Goal: Task Accomplishment & Management: Manage account settings

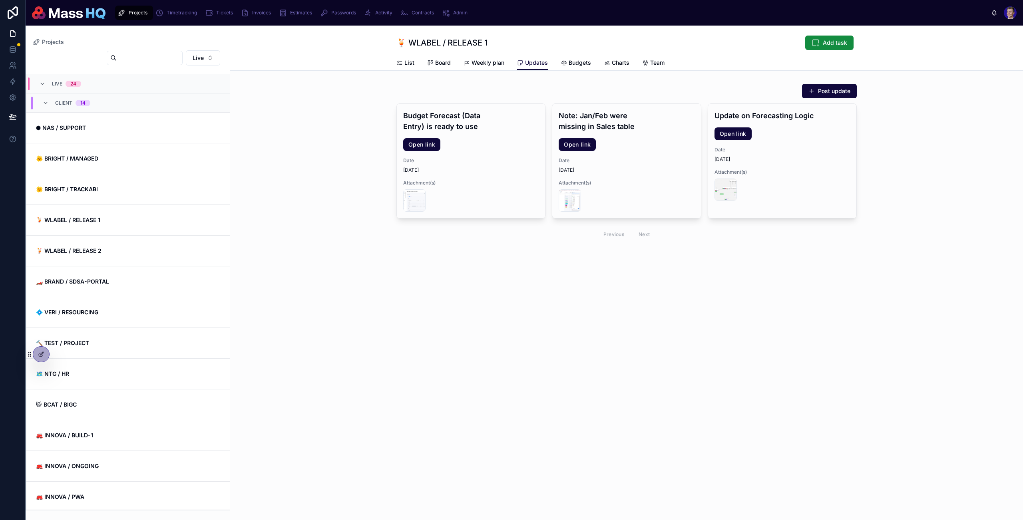
scroll to position [131, 0]
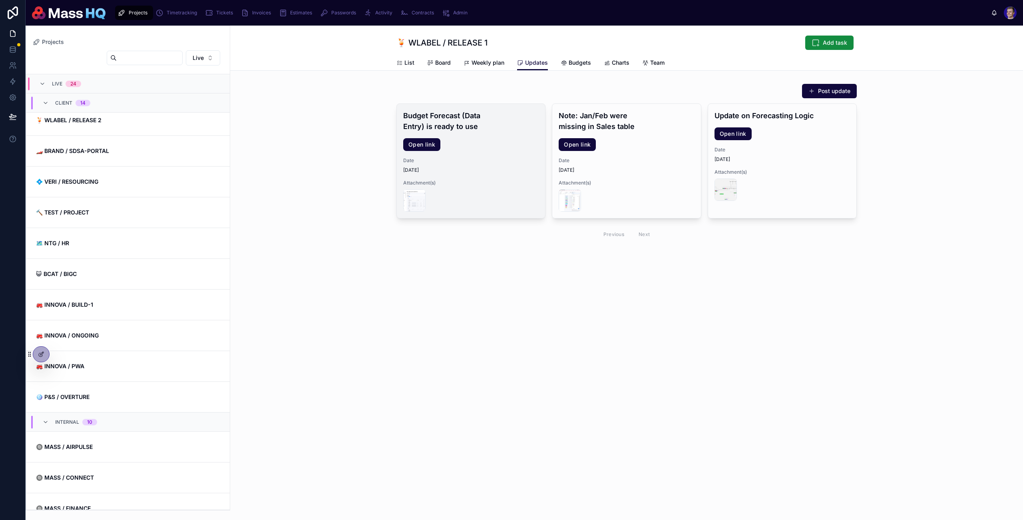
click at [505, 161] on span "Date" at bounding box center [471, 160] width 136 height 6
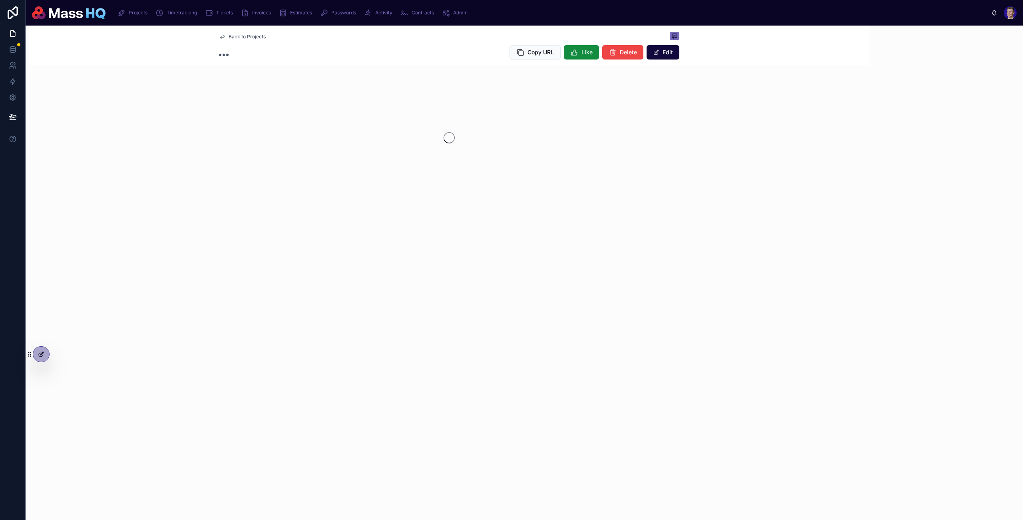
click at [36, 351] on div at bounding box center [41, 354] width 16 height 15
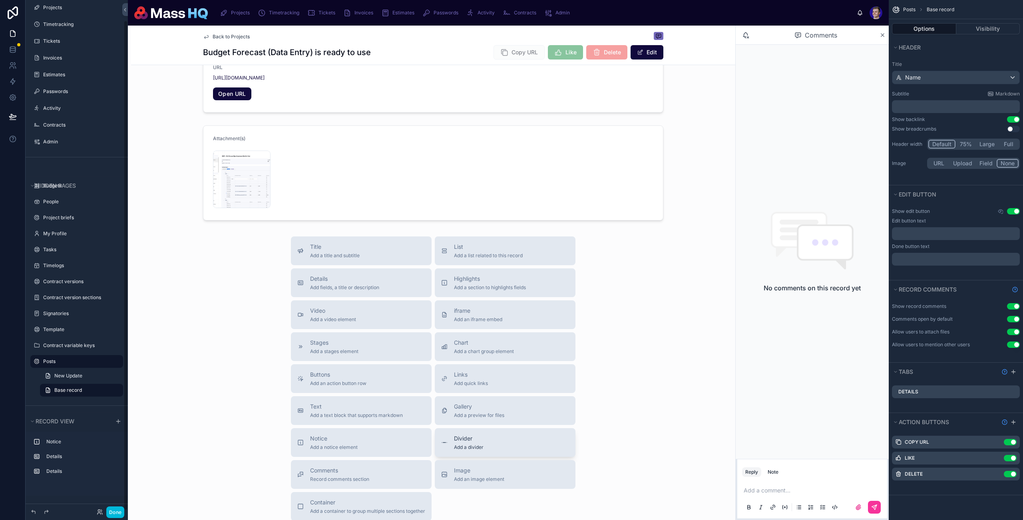
scroll to position [187, 0]
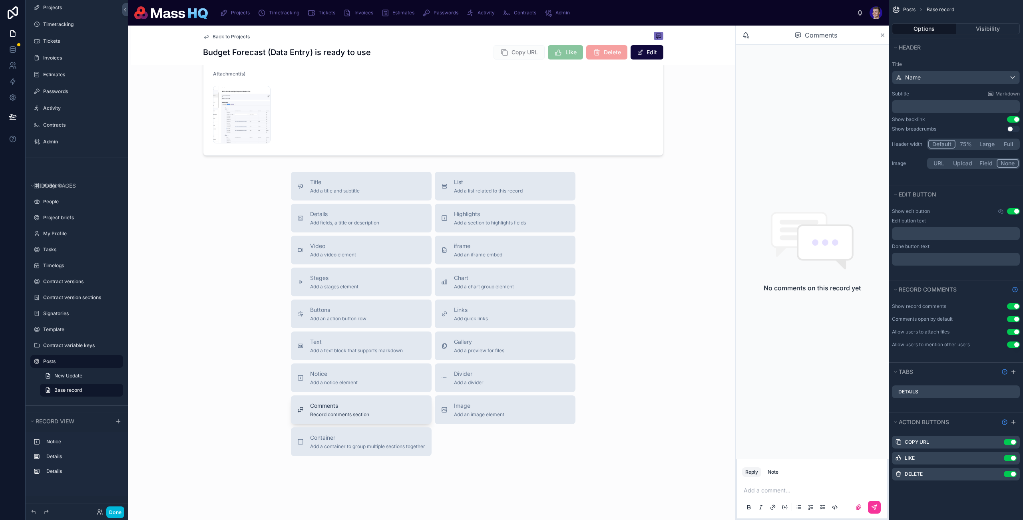
drag, startPoint x: 336, startPoint y: 399, endPoint x: 334, endPoint y: 420, distance: 21.3
click at [334, 420] on button "Comments Record comments section" at bounding box center [361, 410] width 141 height 29
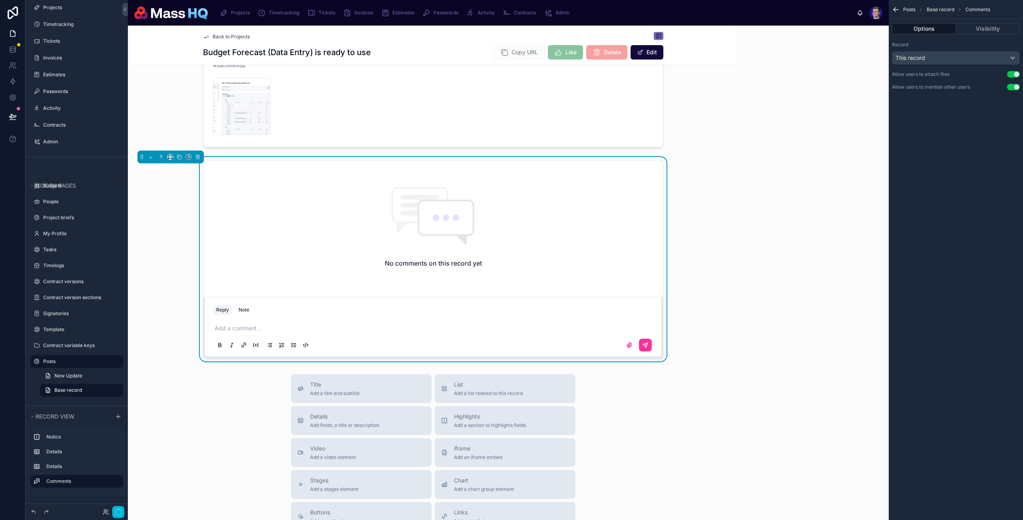
drag, startPoint x: 334, startPoint y: 420, endPoint x: 329, endPoint y: 414, distance: 8.0
click at [329, 414] on div "Title Add a title and subtitle List Add a list related to this record Details A…" at bounding box center [433, 517] width 297 height 285
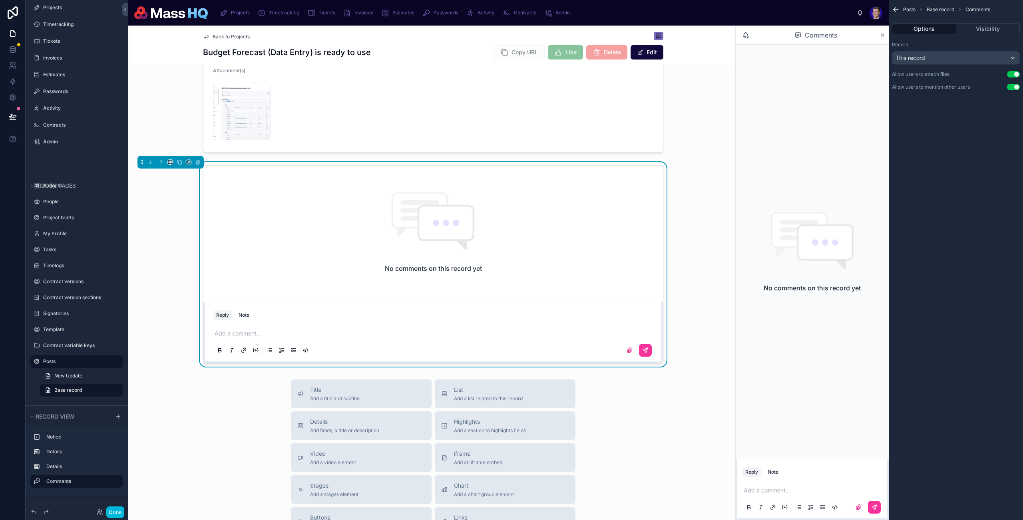
click at [688, 108] on div at bounding box center [433, 105] width 604 height 102
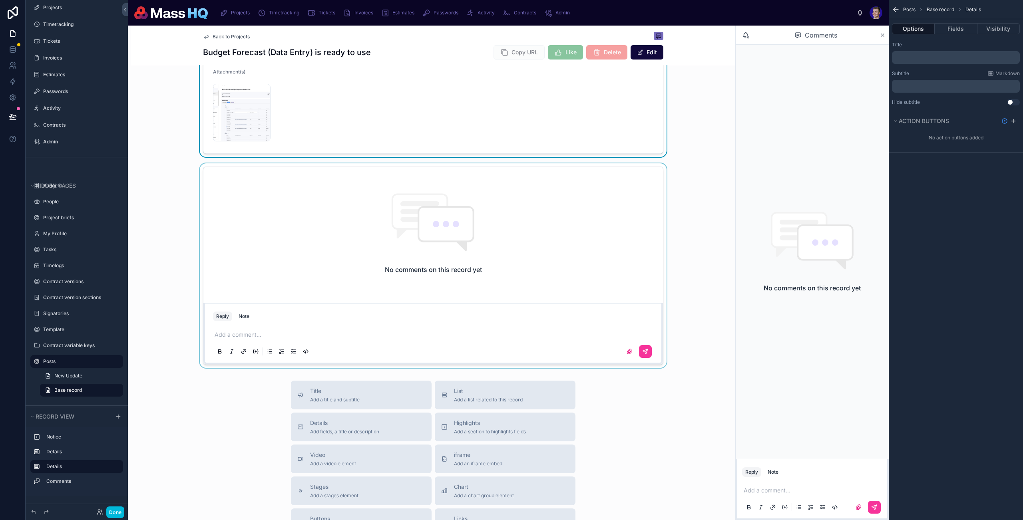
click at [437, 221] on div at bounding box center [433, 265] width 604 height 205
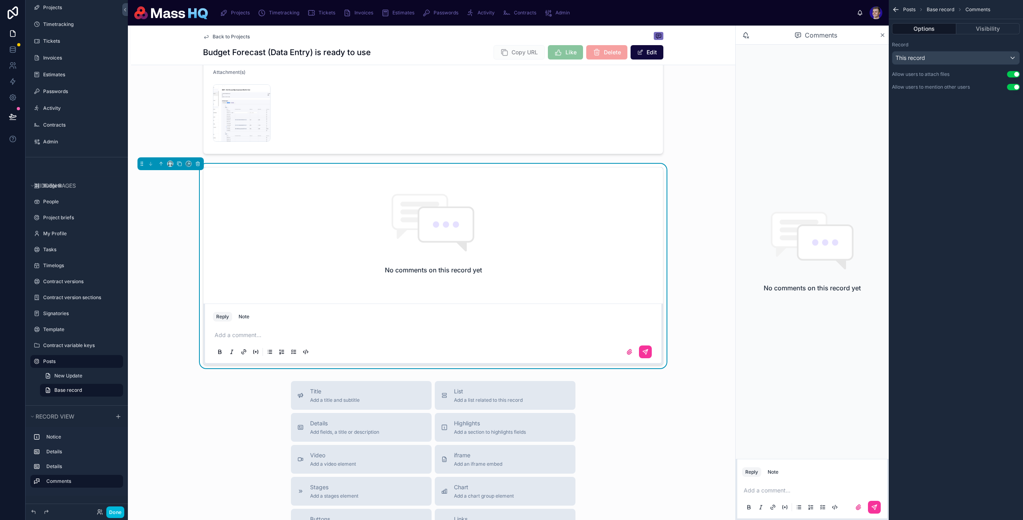
scroll to position [102, 0]
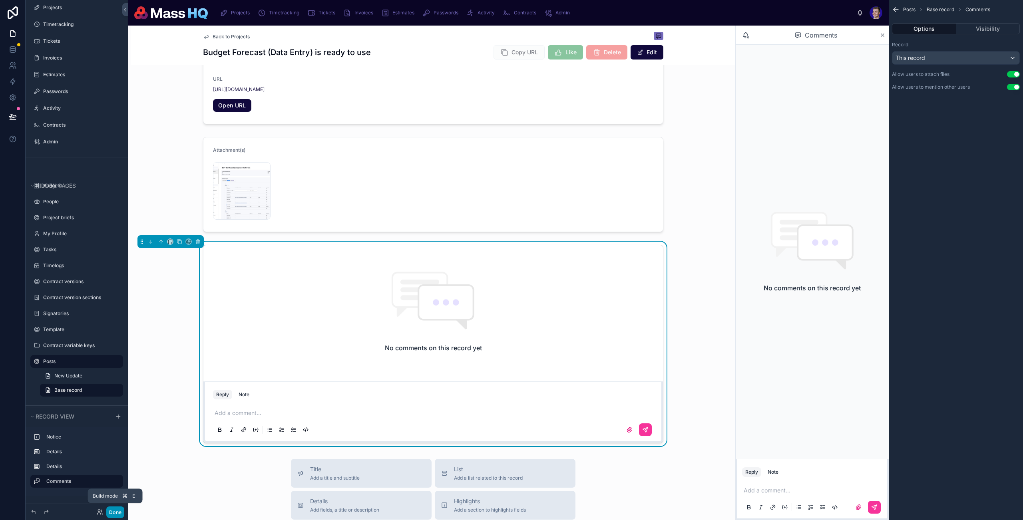
click at [112, 508] on button "Done" at bounding box center [115, 513] width 18 height 12
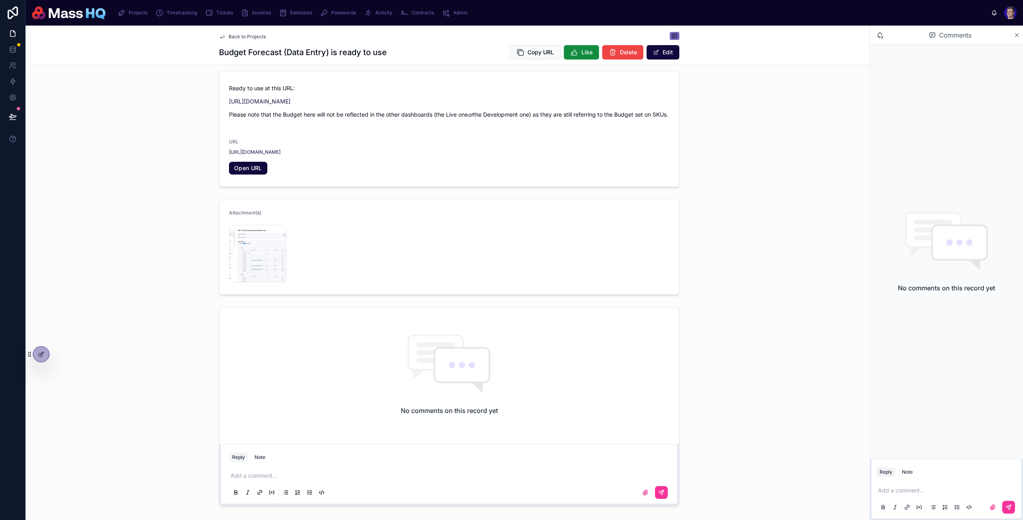
scroll to position [0, 0]
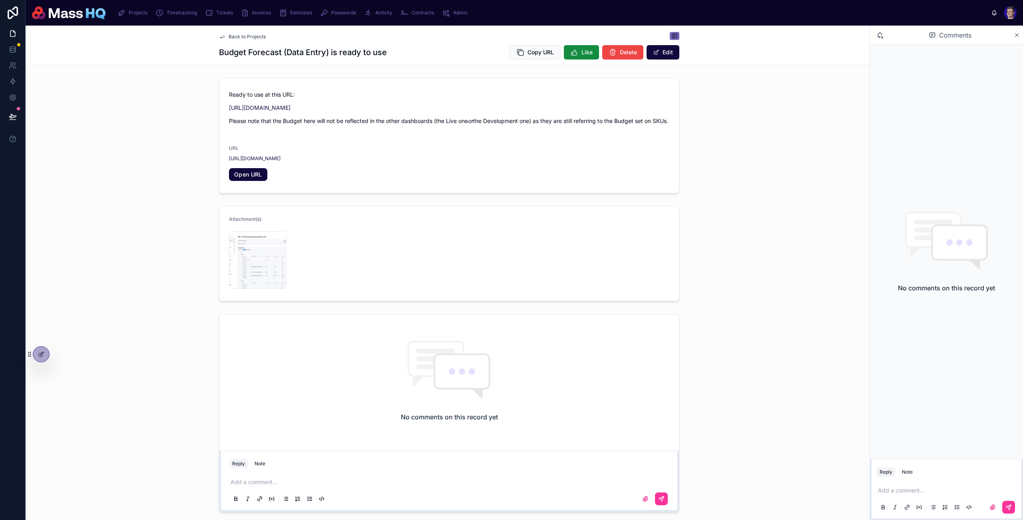
click at [211, 10] on icon "scrollable content" at bounding box center [209, 13] width 8 height 8
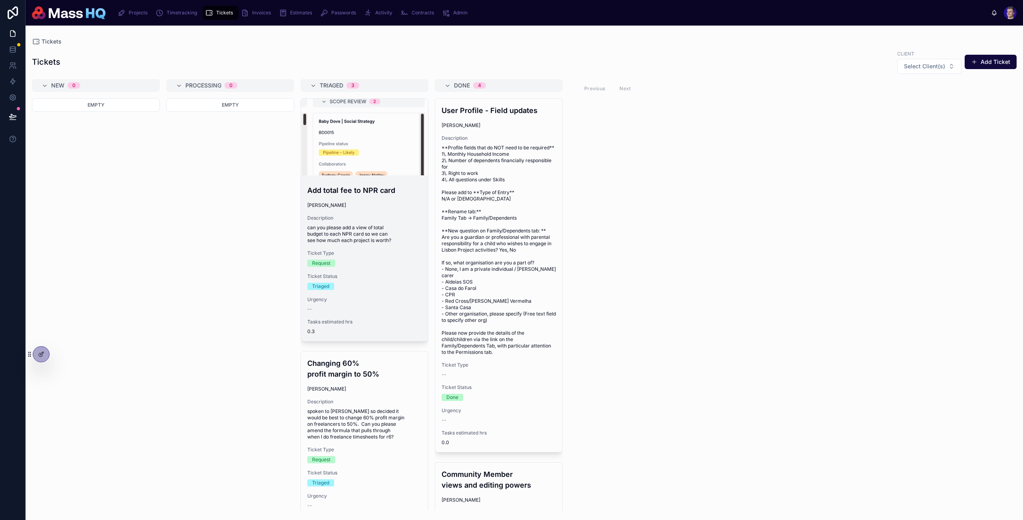
click at [360, 191] on h4 "Add total fee to NPR card" at bounding box center [364, 190] width 114 height 11
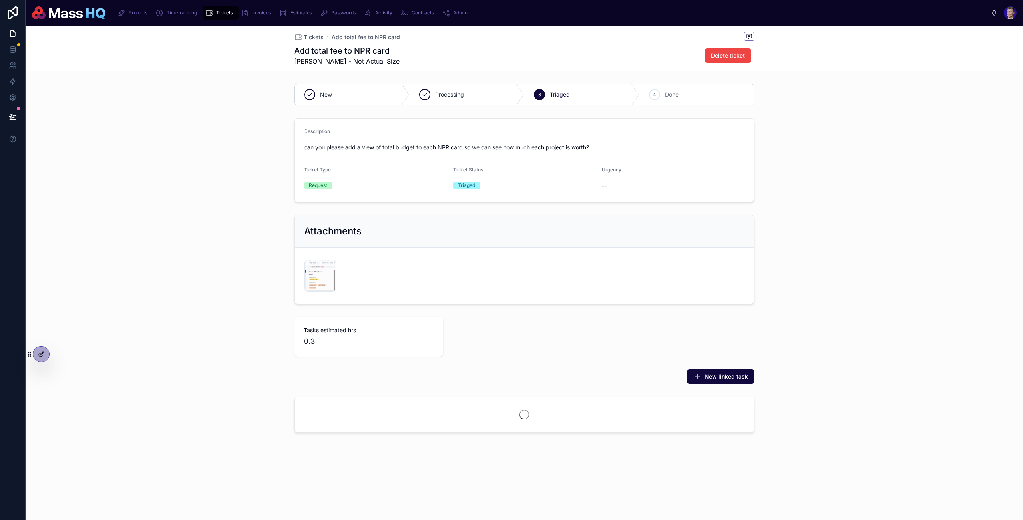
click at [36, 354] on div at bounding box center [41, 354] width 16 height 15
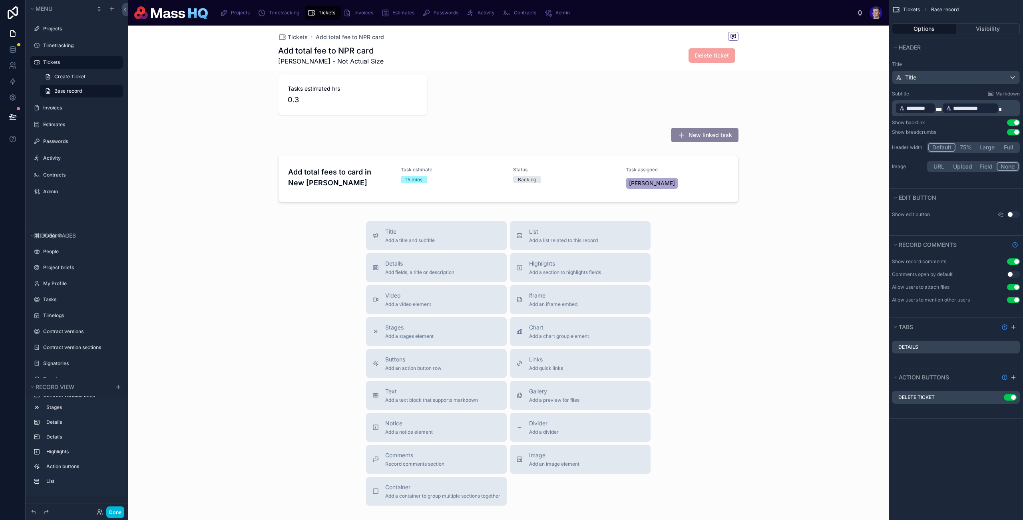
scroll to position [291, 0]
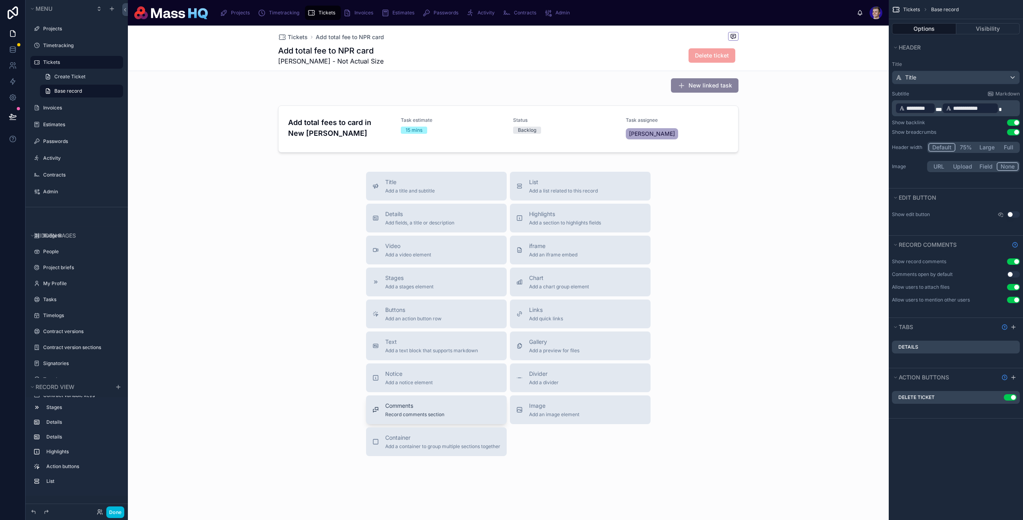
click at [413, 420] on button "Comments Record comments section" at bounding box center [436, 410] width 141 height 29
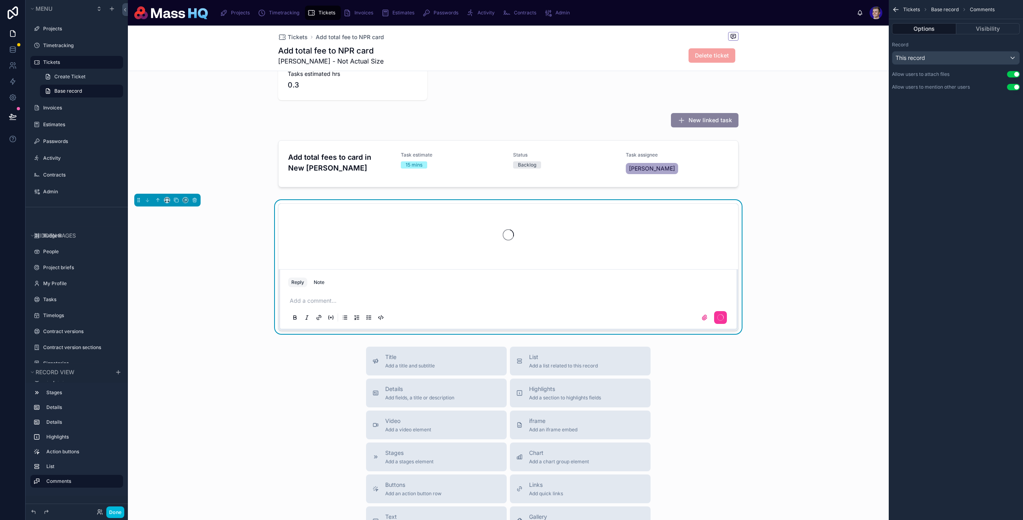
scroll to position [251, 0]
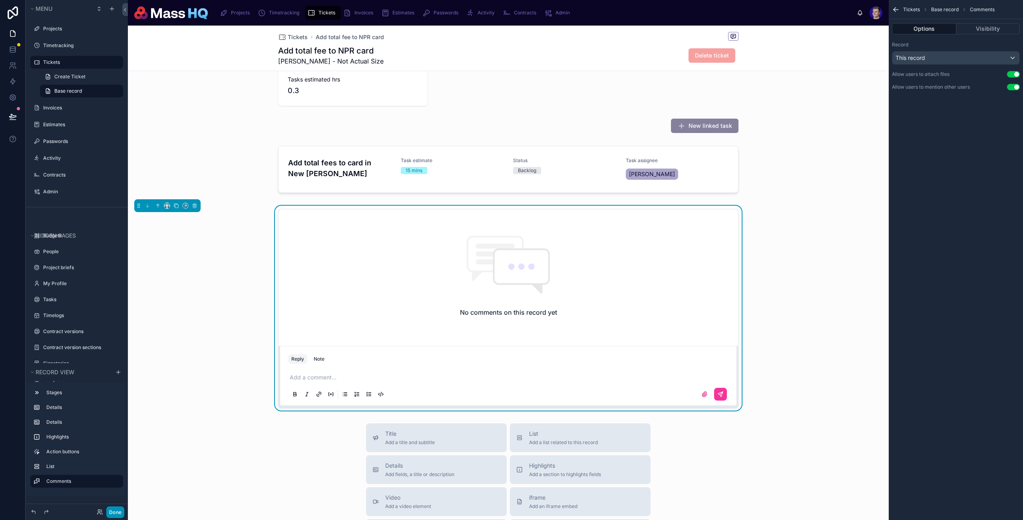
click at [120, 509] on button "Done" at bounding box center [115, 513] width 18 height 12
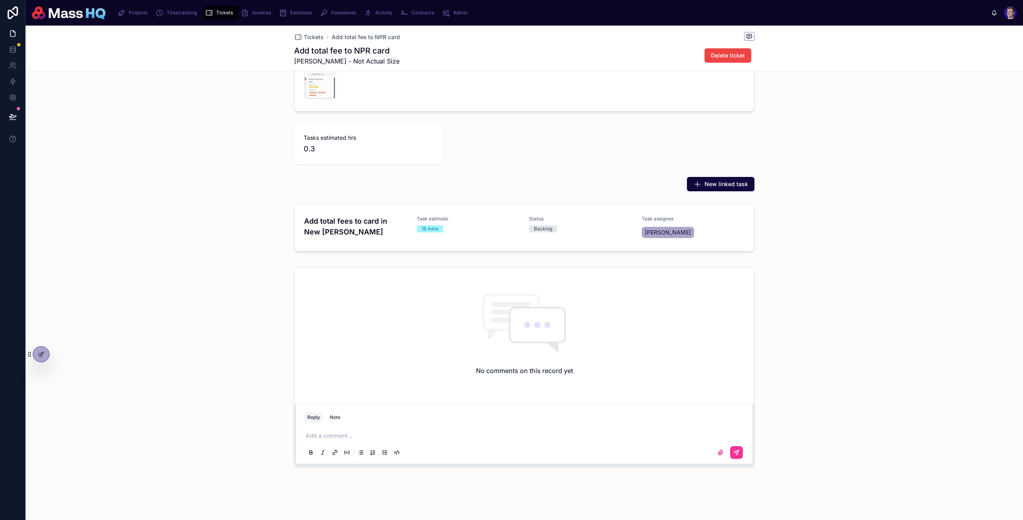
scroll to position [185, 0]
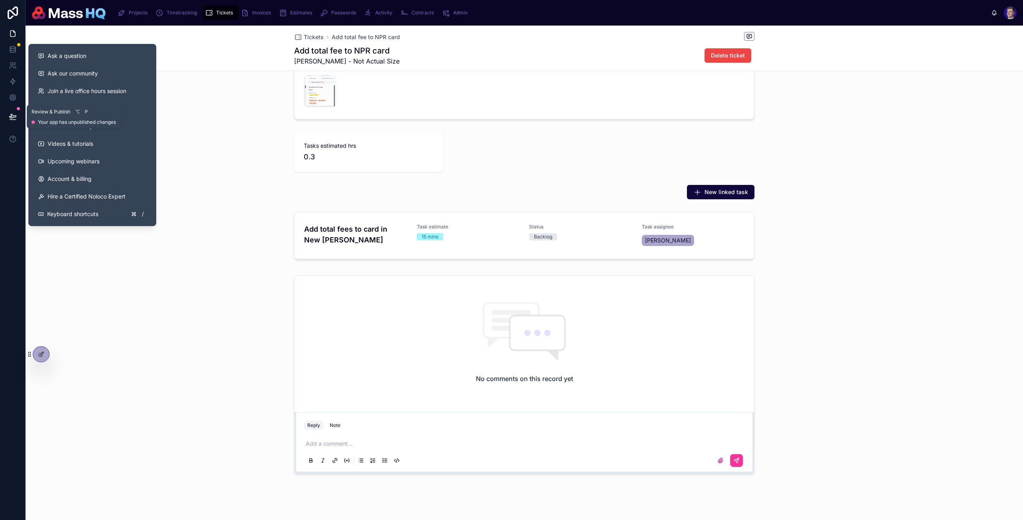
click at [8, 112] on button at bounding box center [13, 117] width 18 height 22
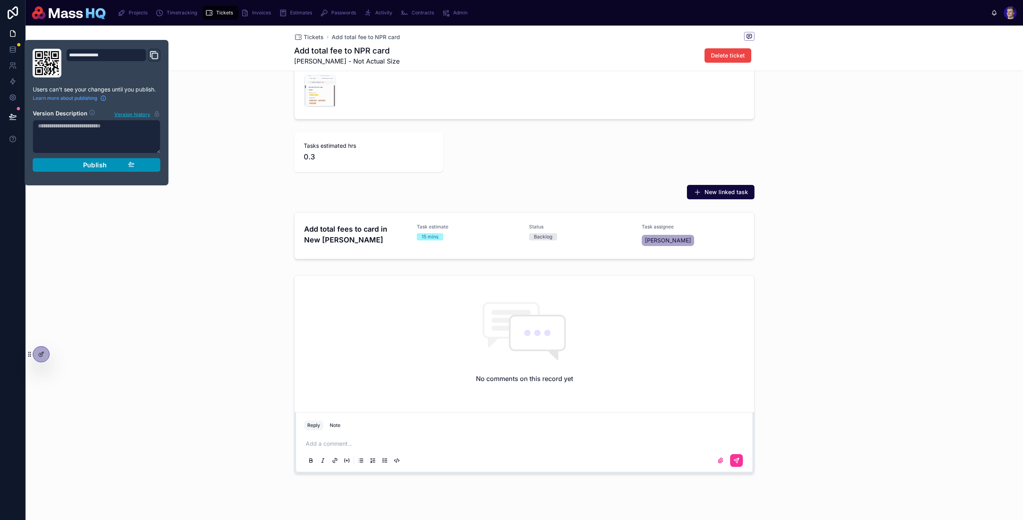
click at [122, 163] on div "Publish" at bounding box center [97, 165] width 76 height 8
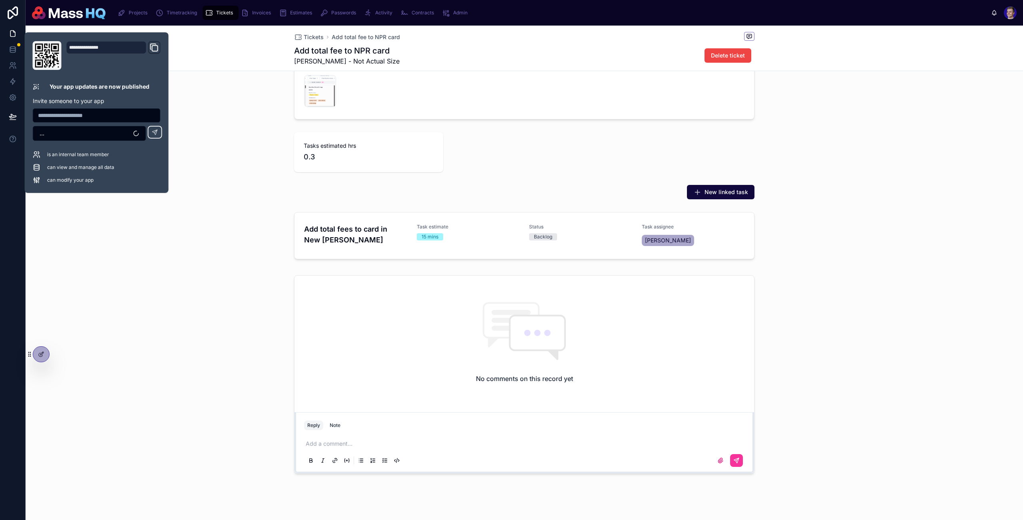
drag, startPoint x: 862, startPoint y: 261, endPoint x: 823, endPoint y: 275, distance: 41.5
click at [862, 261] on div "Add total fees to card in New [PERSON_NAME] Task estimate 15 mins Status Backlo…" at bounding box center [525, 237] width 998 height 57
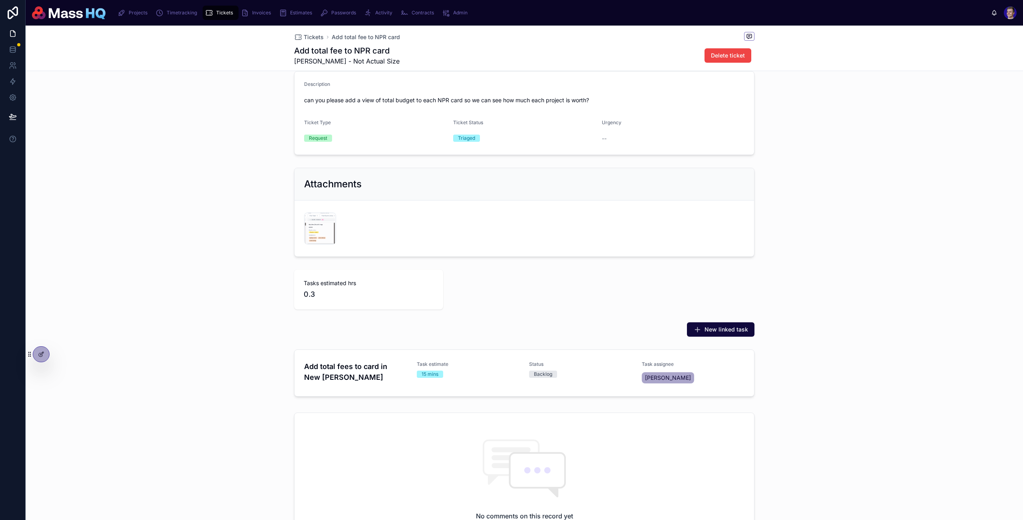
scroll to position [193, 0]
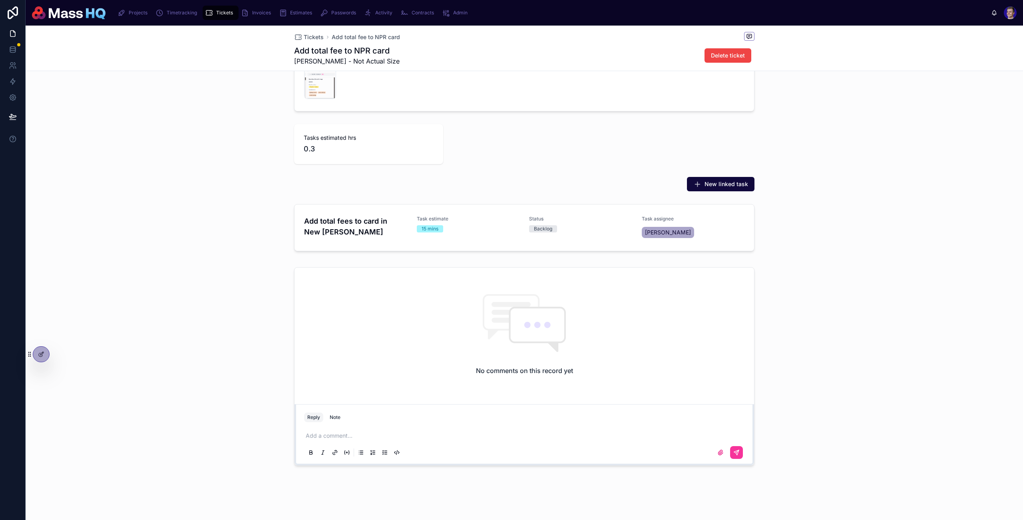
click at [528, 407] on div "Reply Note Add a comment..." at bounding box center [525, 435] width 460 height 61
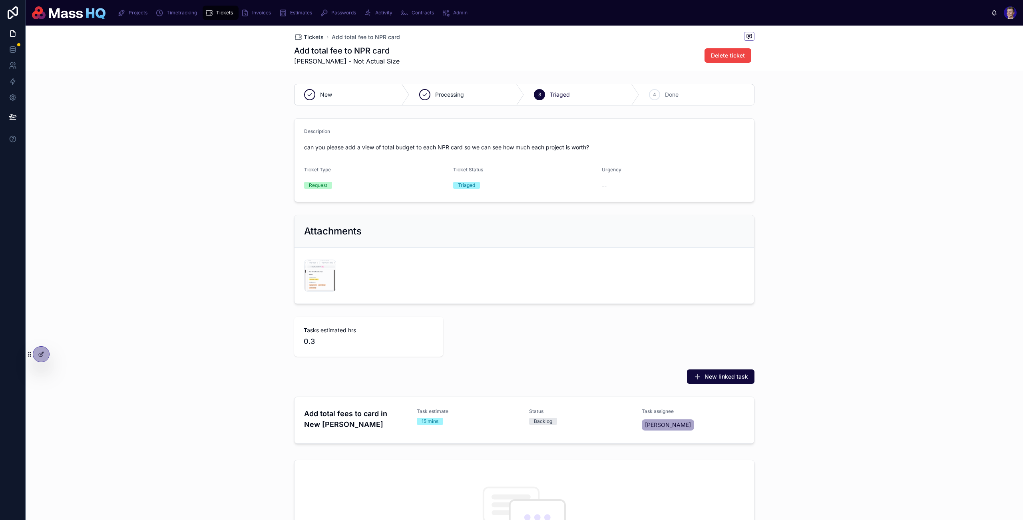
click at [294, 37] on icon at bounding box center [298, 37] width 8 height 8
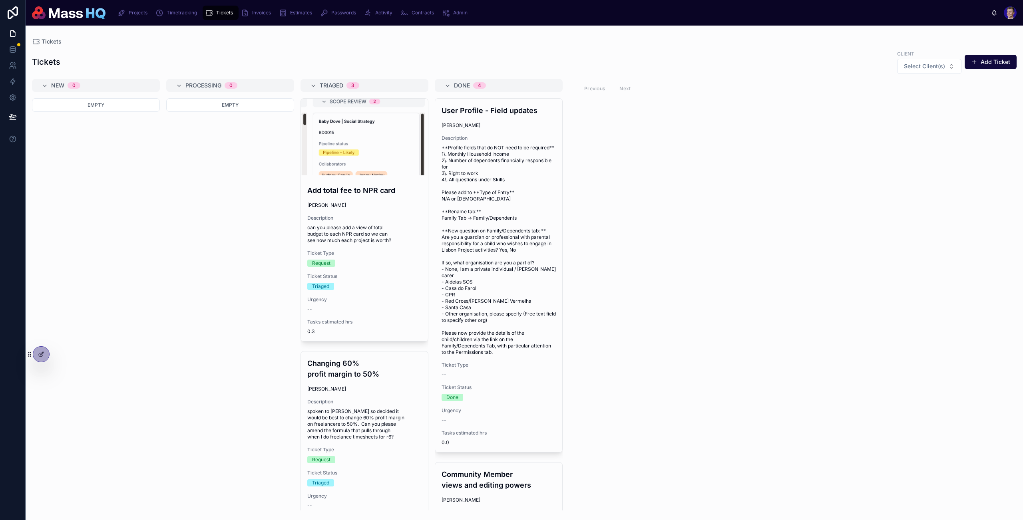
click at [897, 49] on div "Tickets Client Select Client(s) Add Ticket New 0 Empty Processing 0 Empty Triag…" at bounding box center [525, 278] width 998 height 466
drag, startPoint x: 925, startPoint y: 67, endPoint x: 758, endPoint y: 163, distance: 192.9
click at [923, 67] on span "Select Client(s)" at bounding box center [924, 66] width 41 height 8
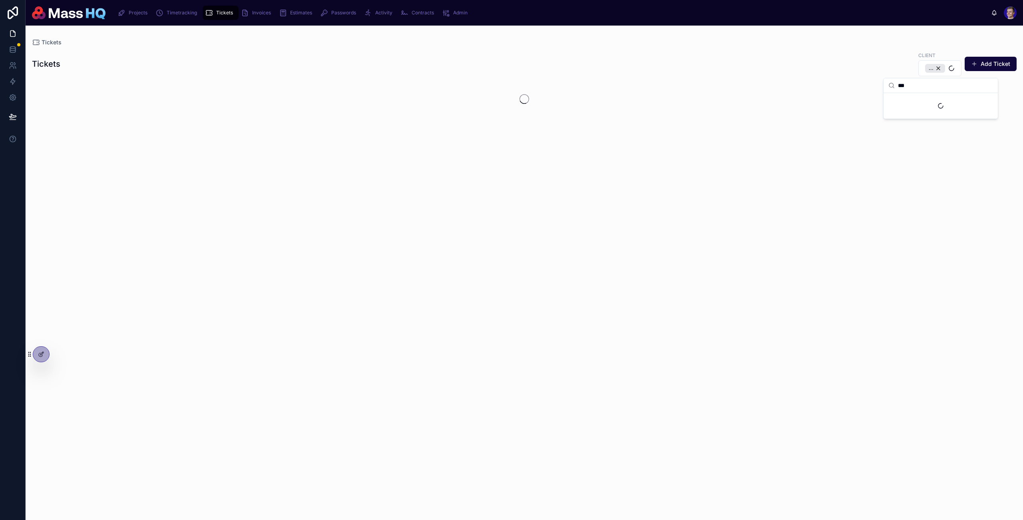
type input "***"
drag, startPoint x: 768, startPoint y: 221, endPoint x: 762, endPoint y: 223, distance: 6.3
click at [762, 223] on div at bounding box center [525, 296] width 998 height 429
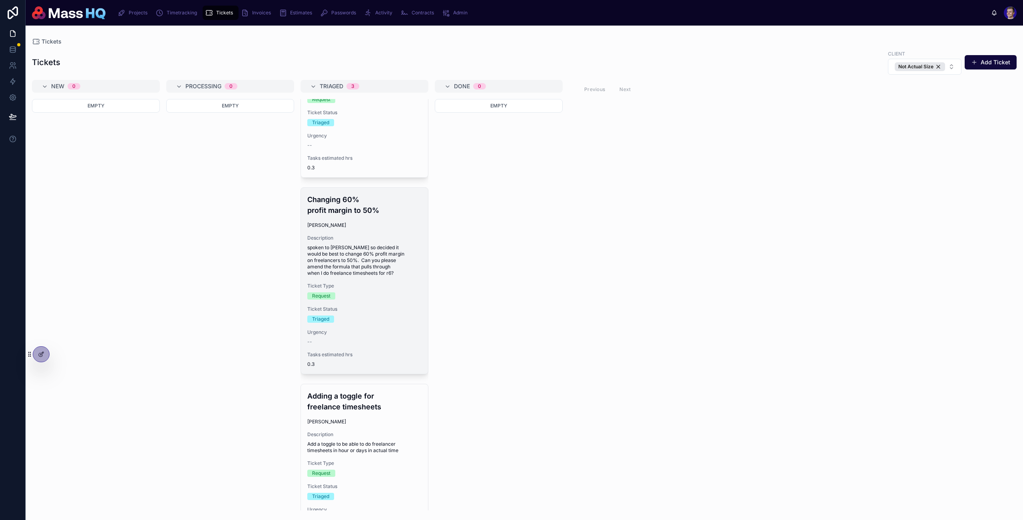
scroll to position [173, 0]
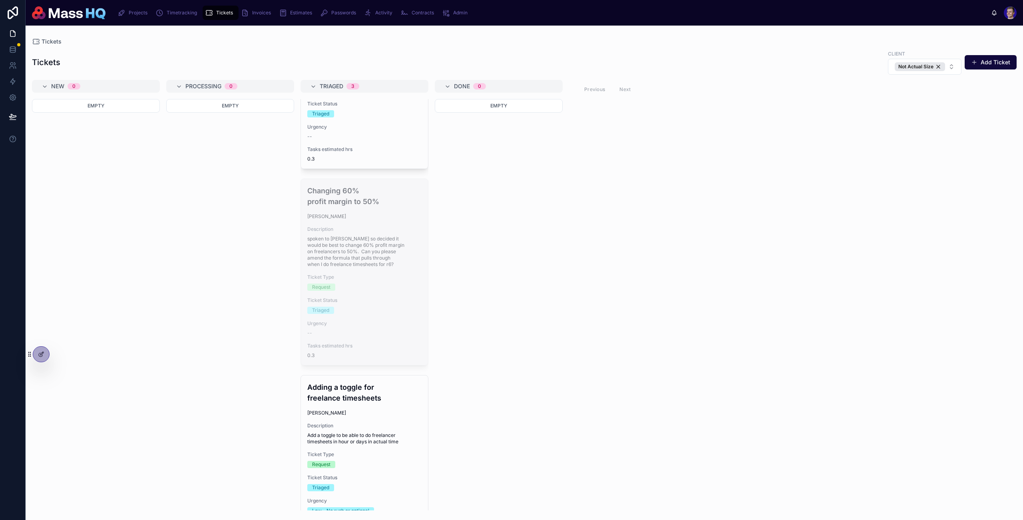
click at [361, 270] on div "Changing 60% profit margin to 50% [PERSON_NAME] Description spoken to [PERSON_N…" at bounding box center [364, 272] width 127 height 186
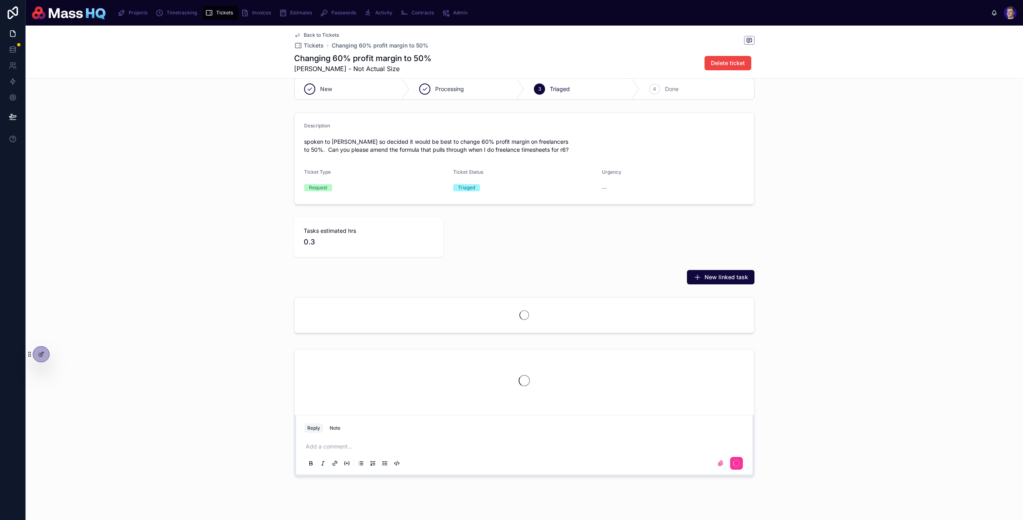
scroll to position [24, 0]
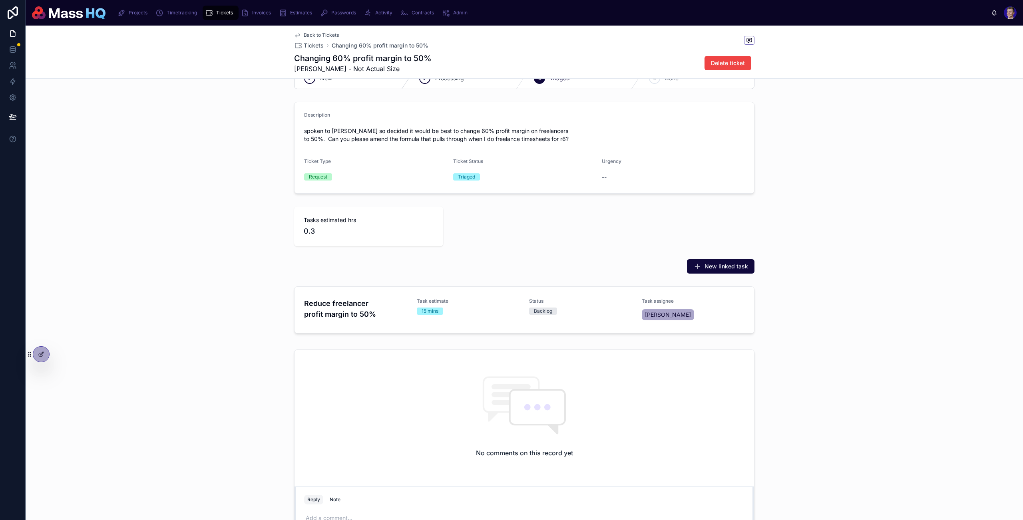
click at [532, 307] on div "Status Backlog" at bounding box center [580, 306] width 103 height 17
click at [460, 305] on div "Task estimate 15 mins" at bounding box center [468, 306] width 103 height 17
click at [41, 352] on icon at bounding box center [41, 354] width 6 height 6
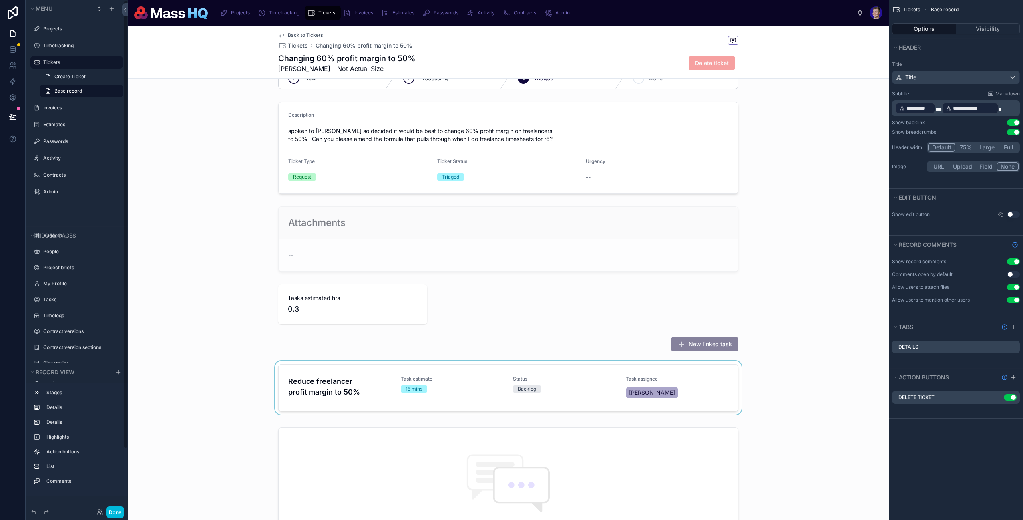
click at [580, 405] on div at bounding box center [508, 389] width 761 height 57
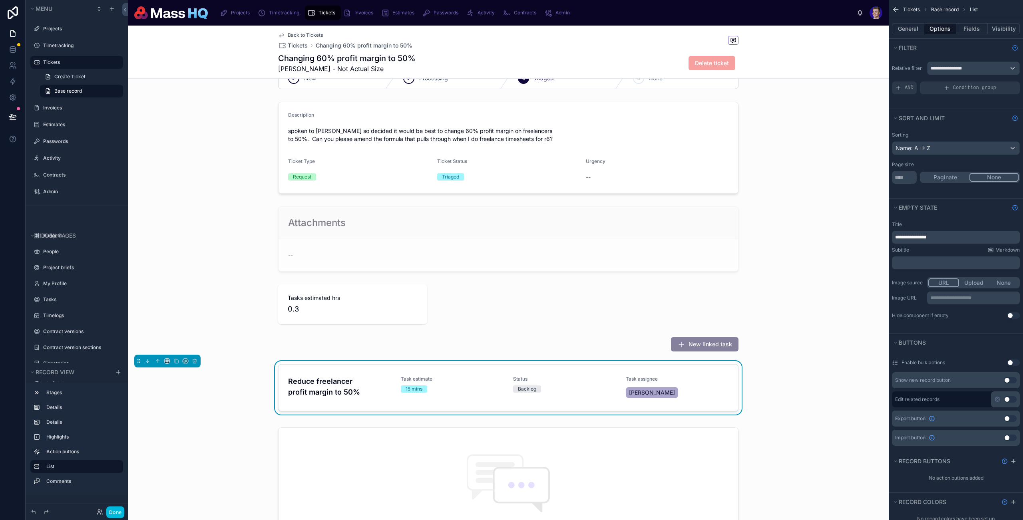
click at [452, 377] on span "Task estimate" at bounding box center [452, 379] width 103 height 6
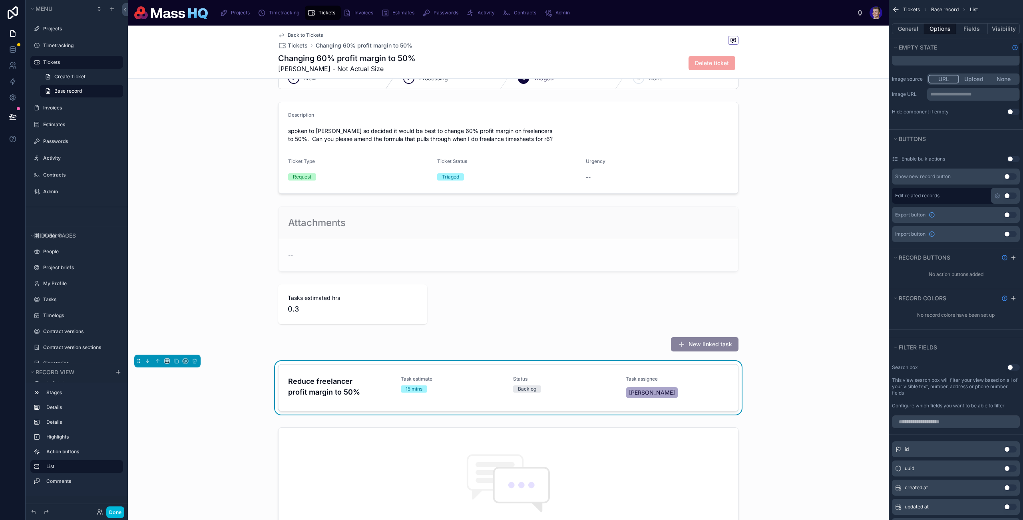
scroll to position [282, 0]
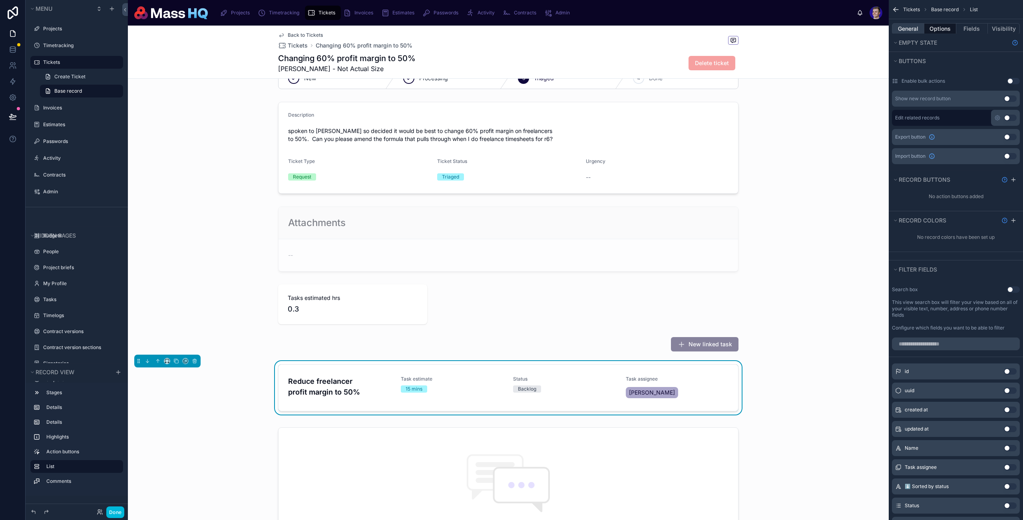
click at [919, 29] on button "General" at bounding box center [908, 28] width 32 height 11
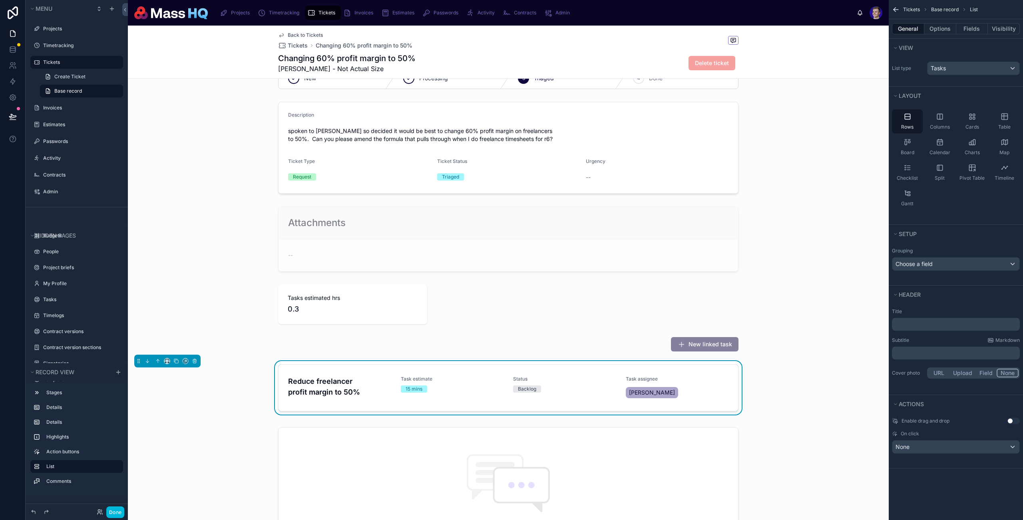
scroll to position [0, 0]
click at [1004, 444] on div "None" at bounding box center [956, 447] width 127 height 13
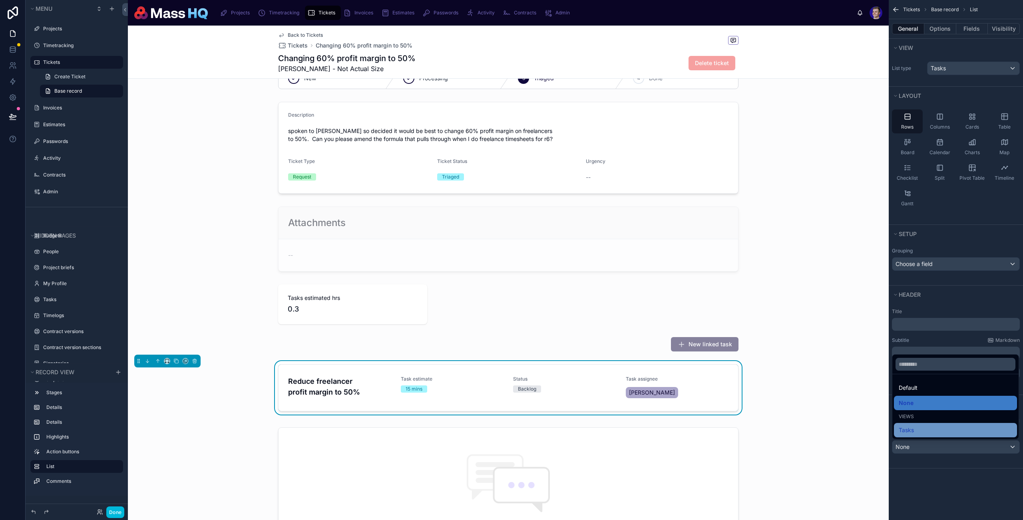
click at [928, 428] on div "Tasks" at bounding box center [956, 431] width 114 height 10
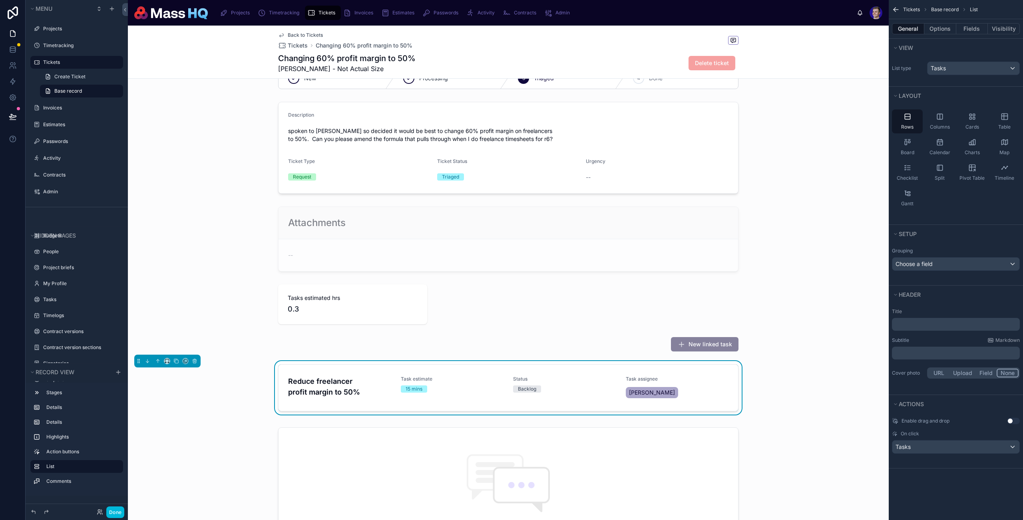
click at [458, 377] on span "Task estimate" at bounding box center [452, 379] width 103 height 6
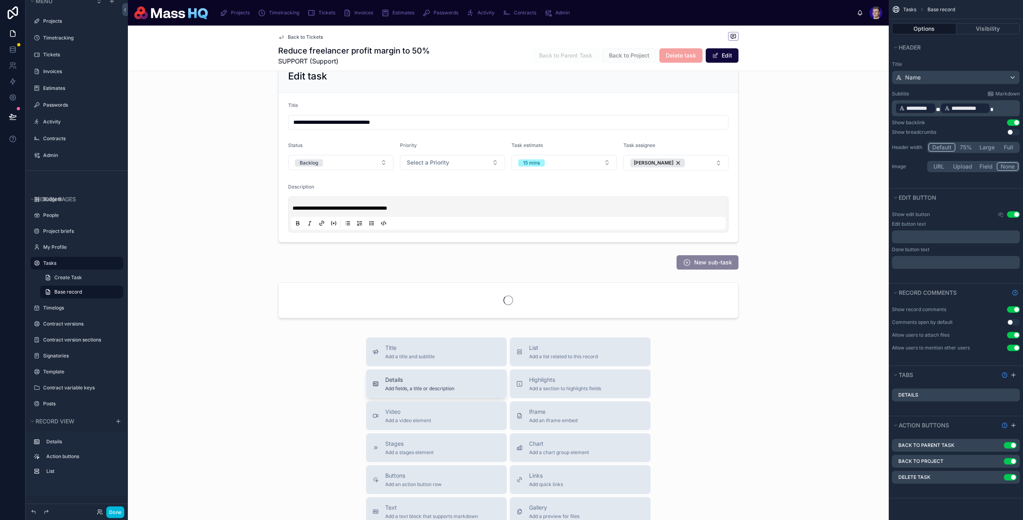
scroll to position [26, 0]
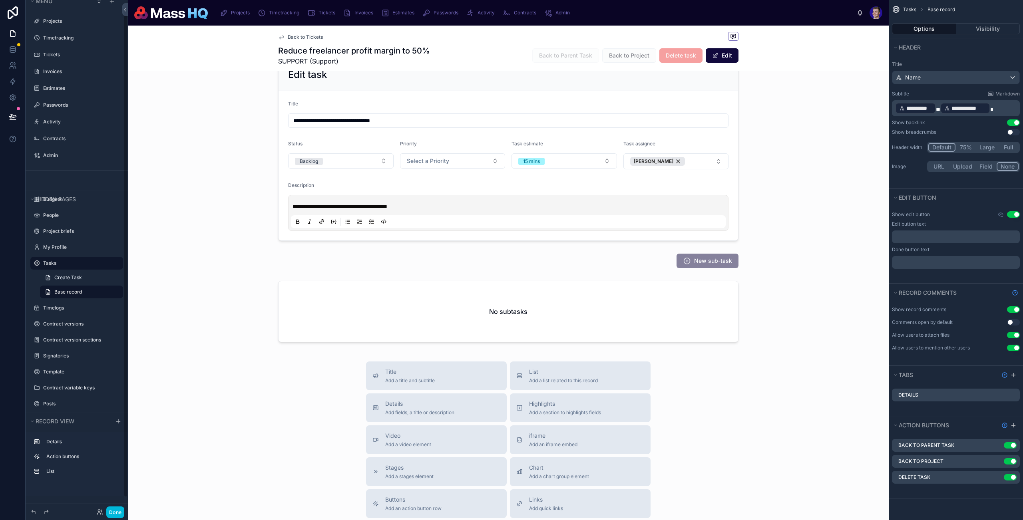
click at [116, 508] on button "Done" at bounding box center [115, 513] width 18 height 12
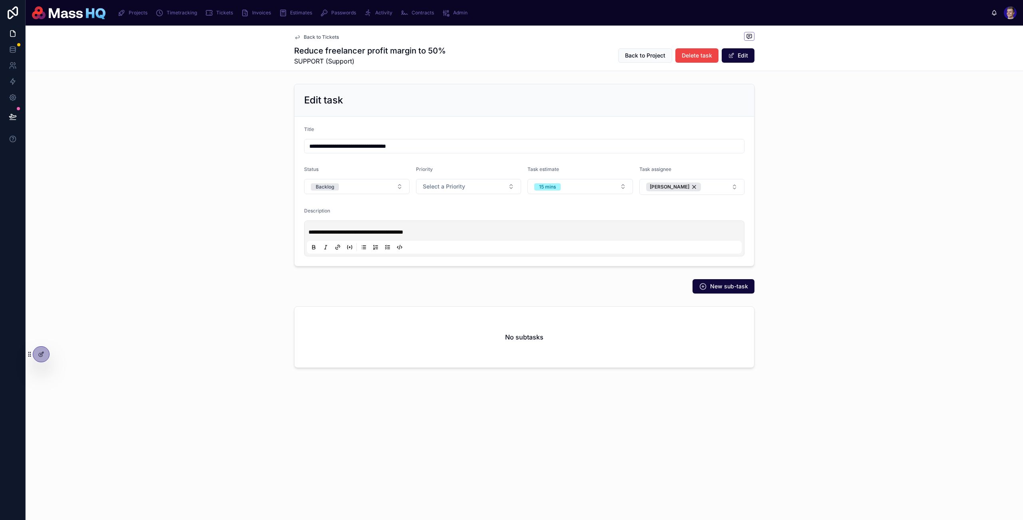
scroll to position [0, 0]
click at [961, 163] on div "**********" at bounding box center [525, 175] width 998 height 189
click at [361, 183] on button "Backlog" at bounding box center [357, 186] width 106 height 15
click at [321, 311] on div "Done" at bounding box center [315, 314] width 12 height 7
click at [858, 173] on div "**********" at bounding box center [525, 175] width 998 height 189
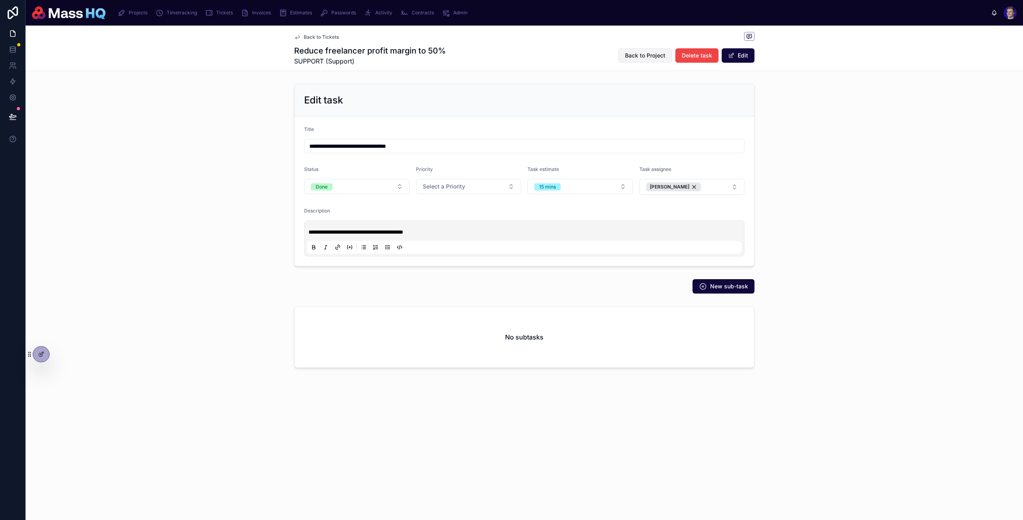
click at [632, 59] on span "Back to Project" at bounding box center [645, 56] width 40 height 8
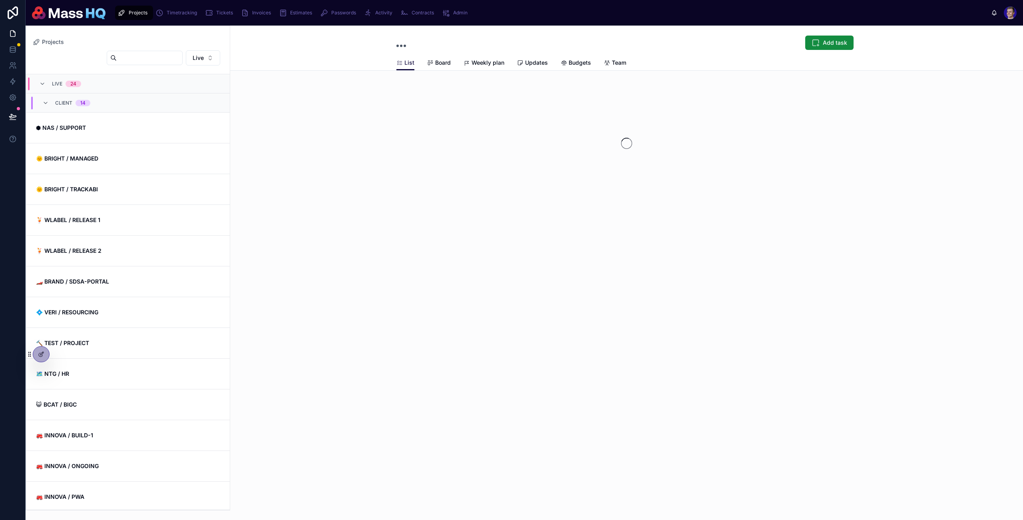
scroll to position [38, 0]
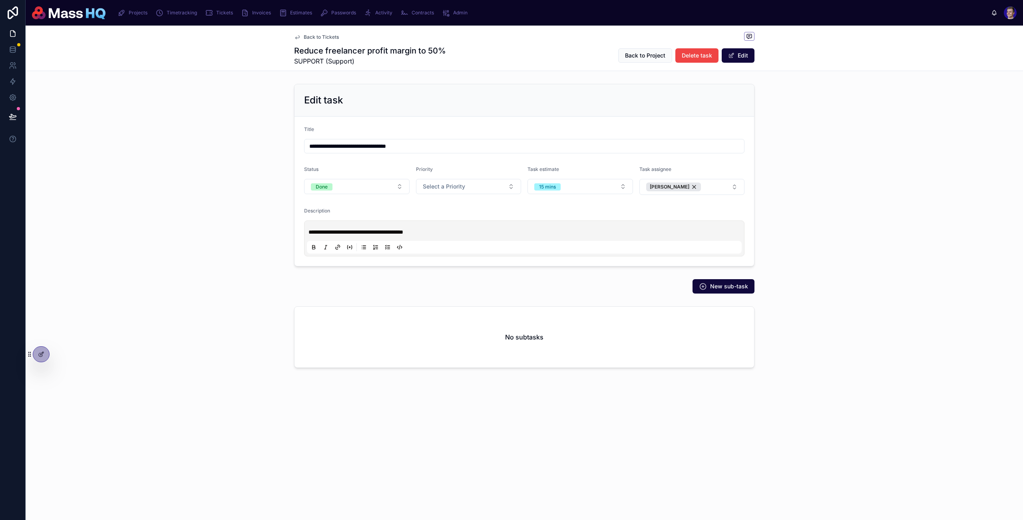
click at [312, 36] on span "Back to Tickets" at bounding box center [321, 37] width 35 height 6
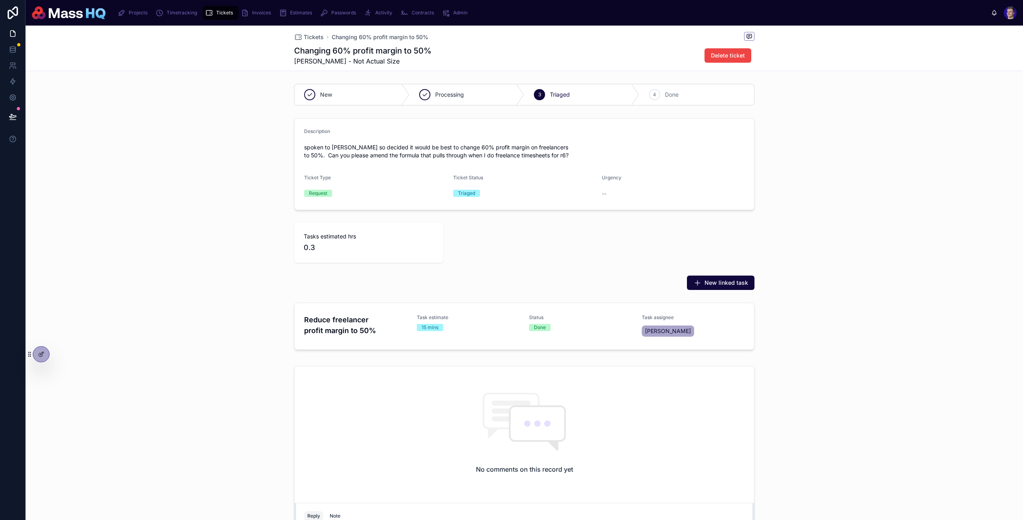
click at [905, 181] on div "Description spoken to [PERSON_NAME] so decided it would be best to change 60% p…" at bounding box center [525, 164] width 998 height 98
click at [666, 97] on span "Done" at bounding box center [672, 95] width 14 height 8
click at [904, 140] on div "Description spoken to [PERSON_NAME] so decided it would be best to change 60% p…" at bounding box center [525, 164] width 998 height 98
click at [309, 36] on span "Tickets" at bounding box center [314, 37] width 20 height 8
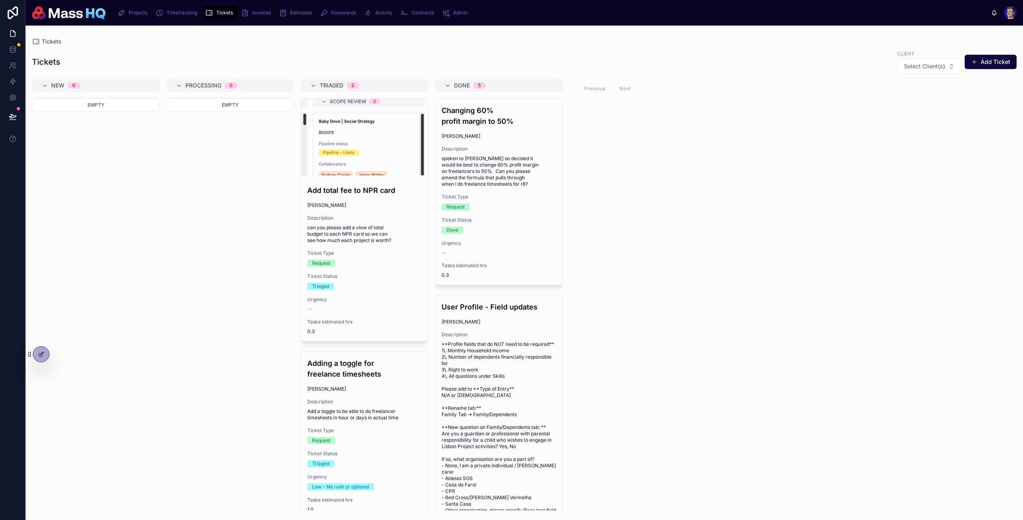
click at [453, 87] on div "Done 5" at bounding box center [499, 85] width 109 height 6
